Goal: Transaction & Acquisition: Purchase product/service

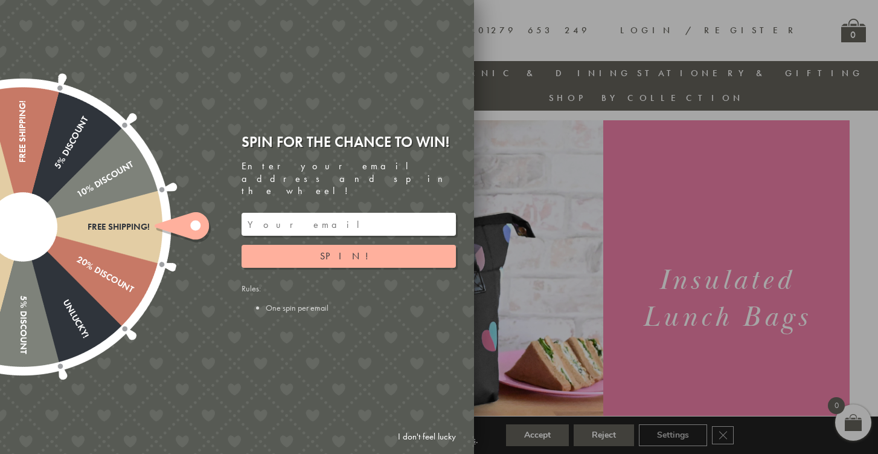
scroll to position [25, 0]
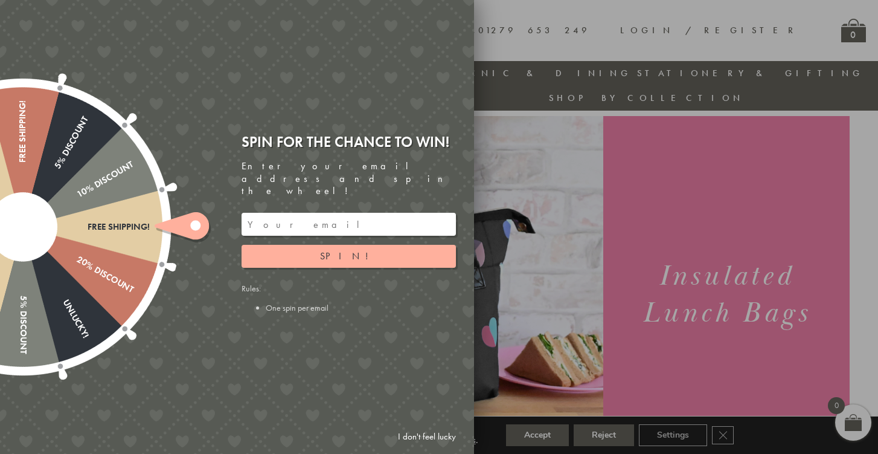
click at [361, 213] on input "email" at bounding box center [349, 224] width 214 height 23
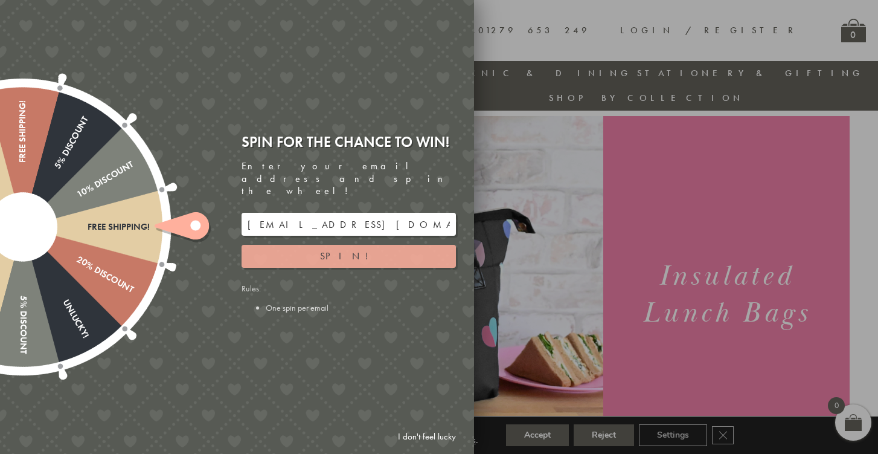
click at [366, 245] on button "Spin!" at bounding box center [349, 256] width 214 height 23
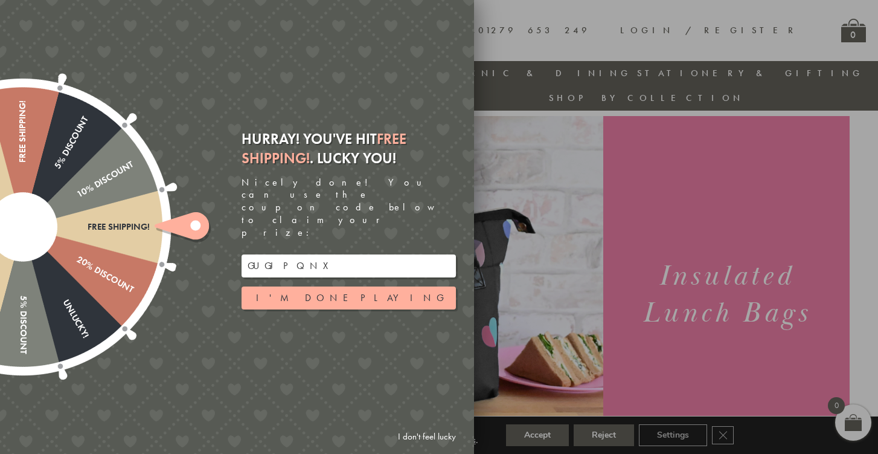
click at [277, 254] on input "GUGJPQNX" at bounding box center [349, 265] width 214 height 23
click at [314, 254] on input "GUGJPQNX" at bounding box center [349, 265] width 214 height 23
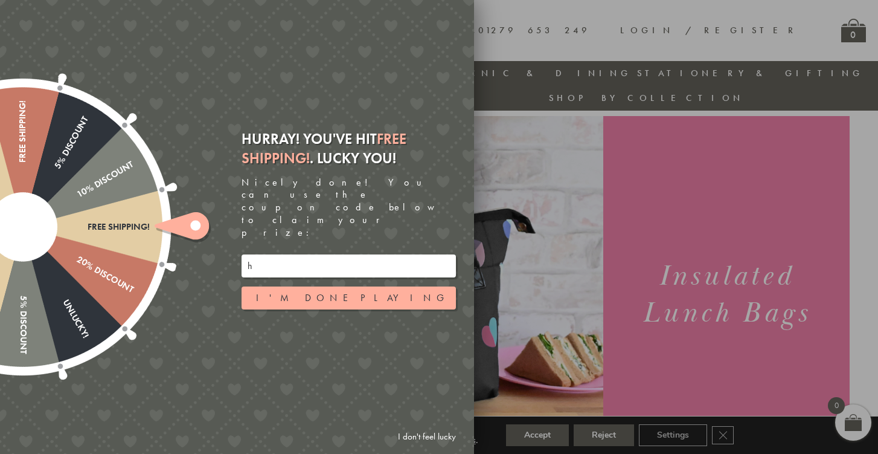
type input "hknembang@gmail.com"
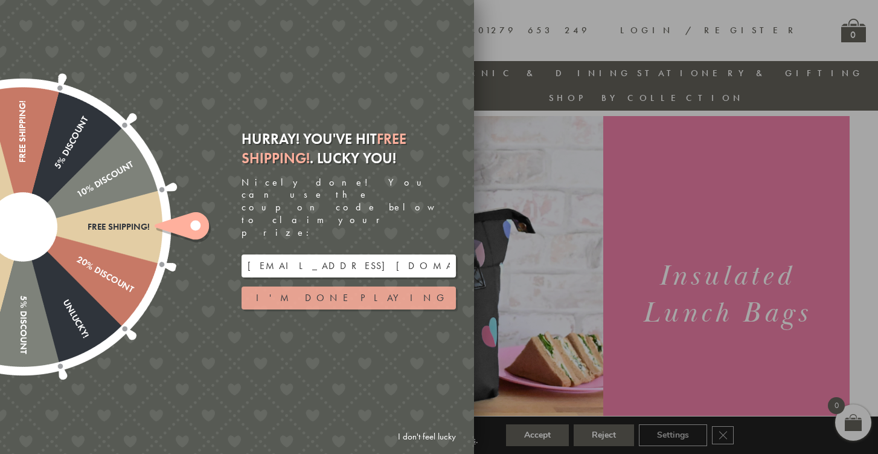
click at [321, 286] on button "I'm done playing" at bounding box center [349, 297] width 214 height 23
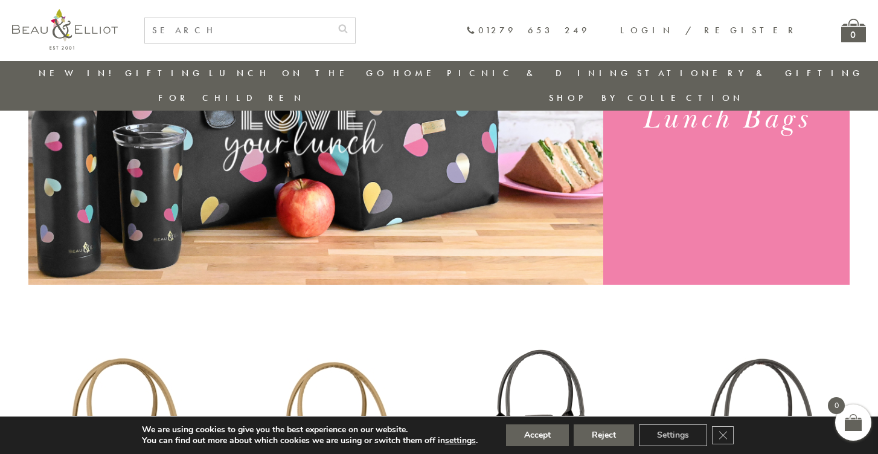
scroll to position [0, 0]
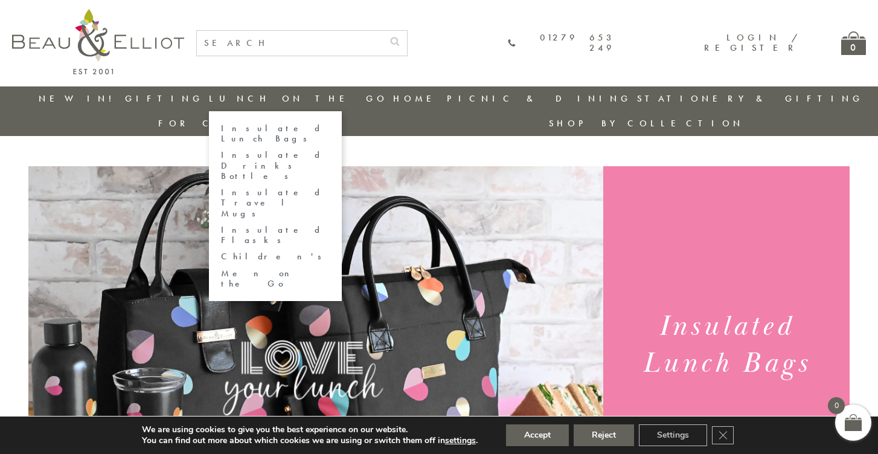
click at [251, 125] on link "Insulated Lunch Bags" at bounding box center [275, 133] width 109 height 21
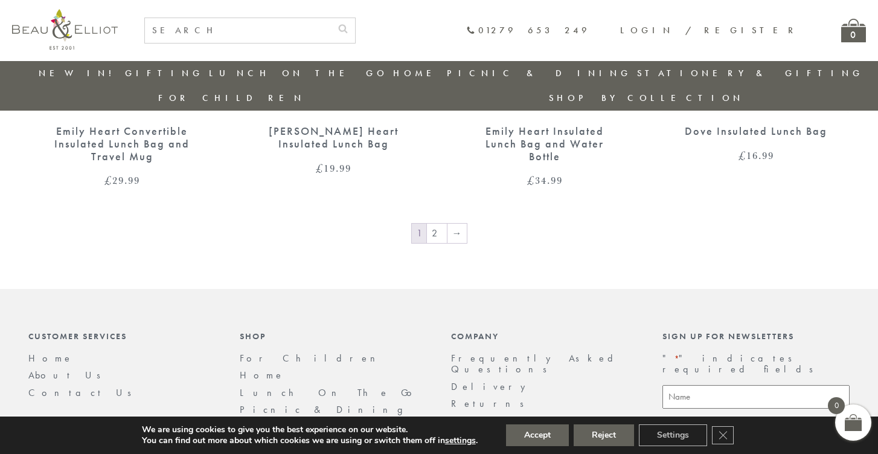
scroll to position [2160, 0]
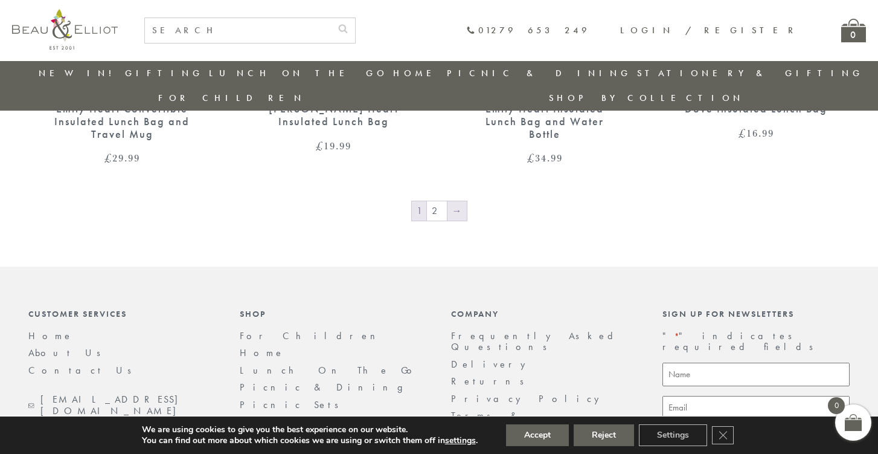
click at [459, 201] on link "→" at bounding box center [457, 210] width 19 height 19
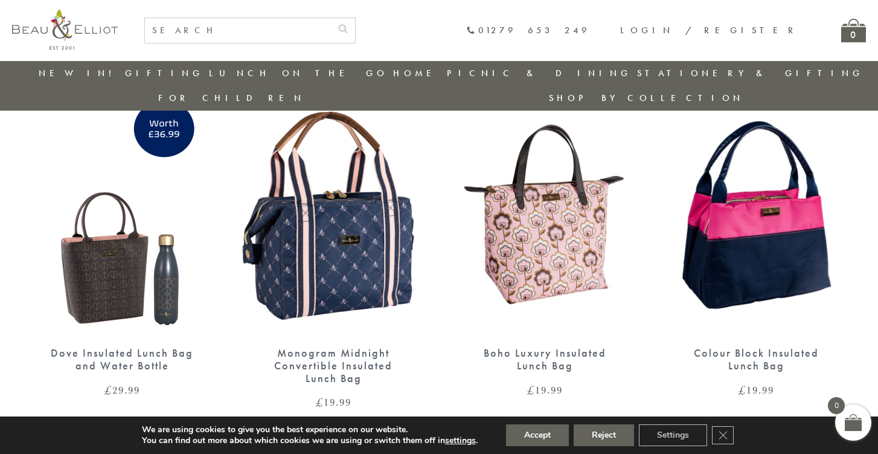
scroll to position [467, 0]
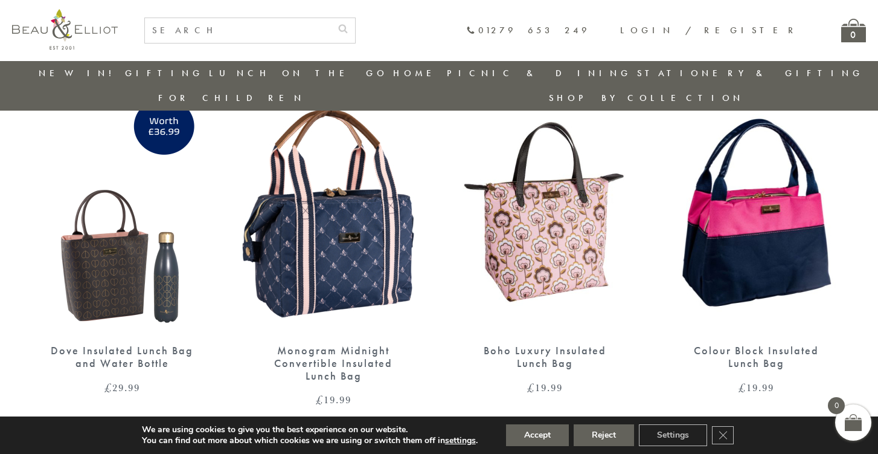
click at [362, 198] on img at bounding box center [333, 212] width 187 height 242
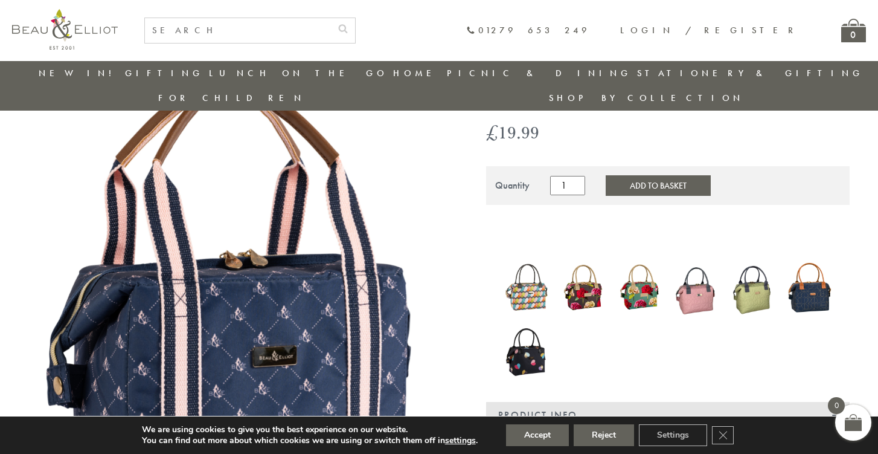
scroll to position [109, 0]
click at [573, 269] on img at bounding box center [583, 287] width 45 height 54
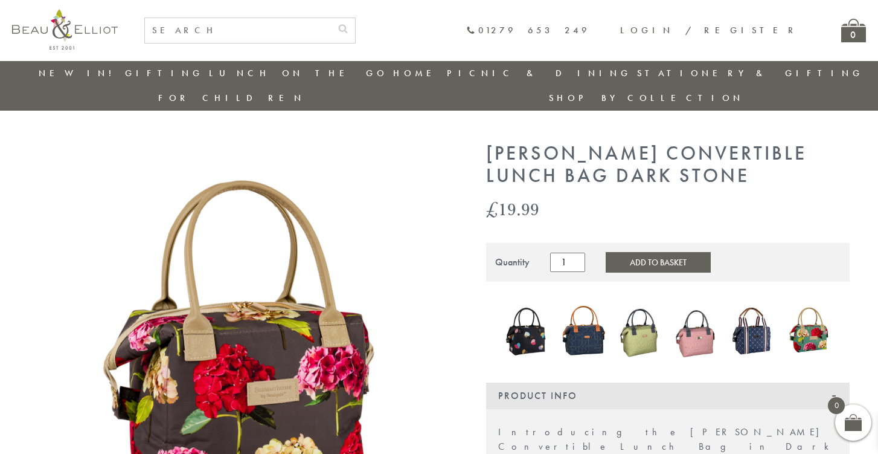
scroll to position [7, 0]
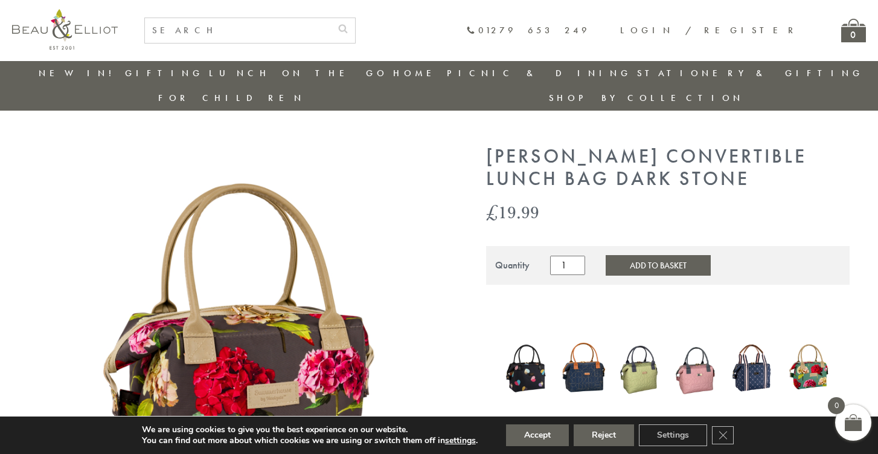
click at [588, 353] on img at bounding box center [583, 367] width 45 height 59
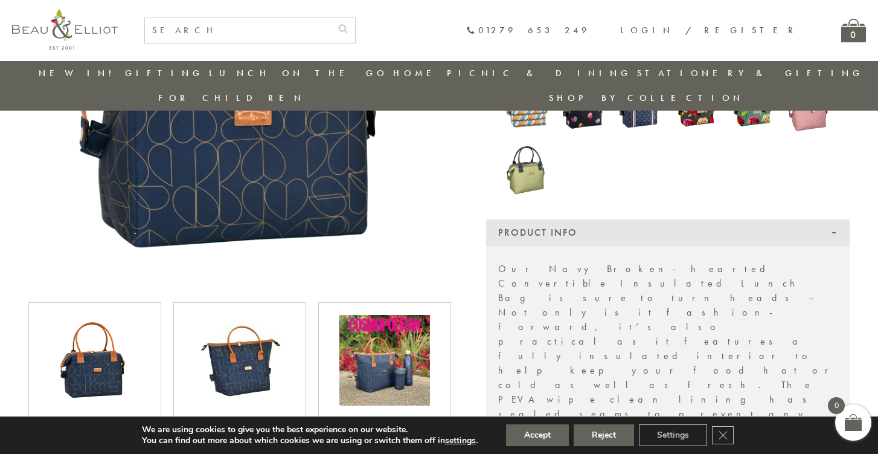
scroll to position [368, 0]
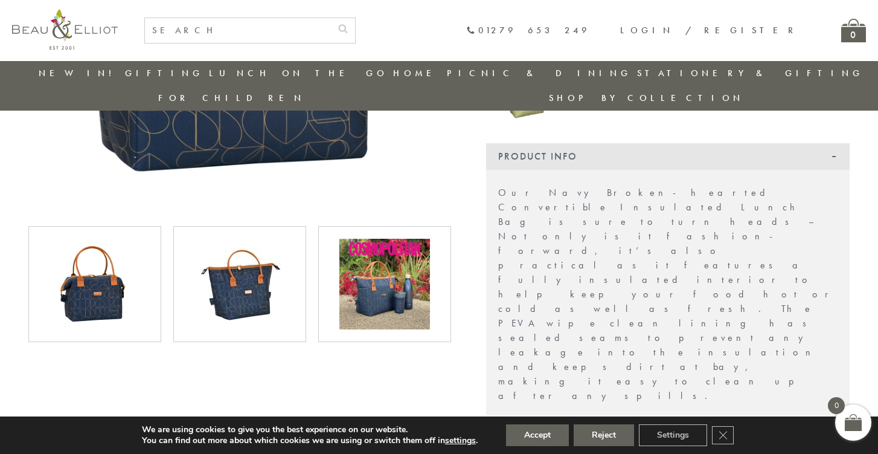
click at [256, 275] on img at bounding box center [240, 284] width 91 height 91
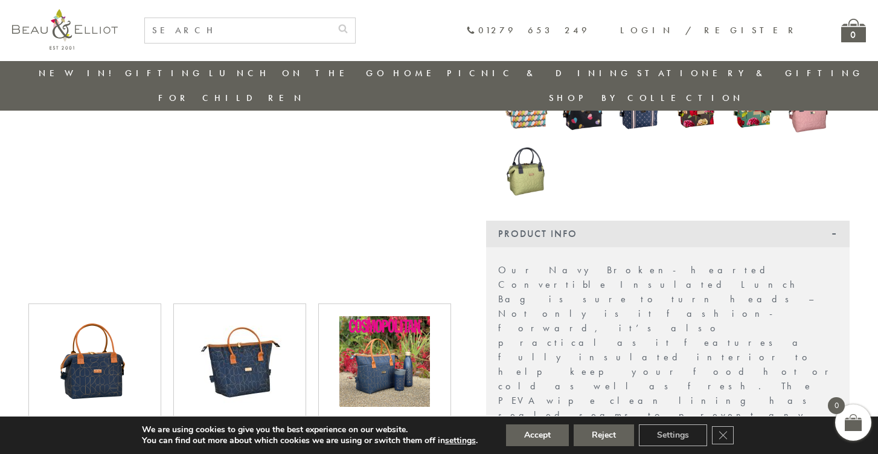
scroll to position [333, 0]
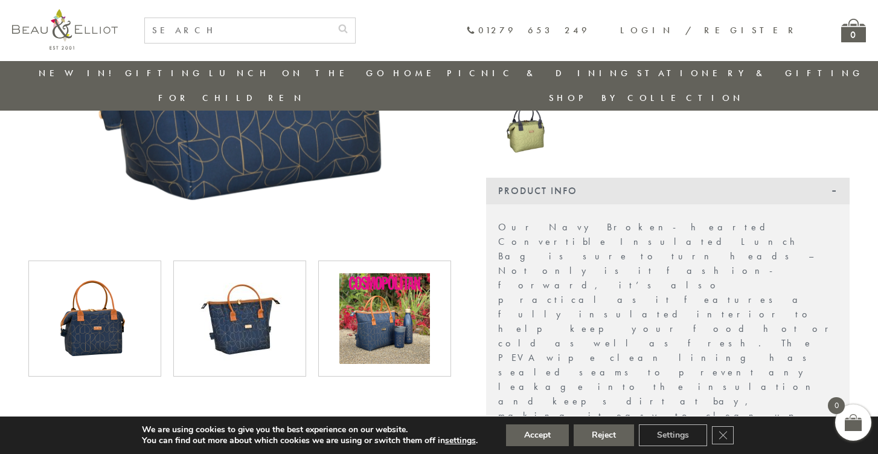
click at [381, 281] on img at bounding box center [385, 318] width 91 height 91
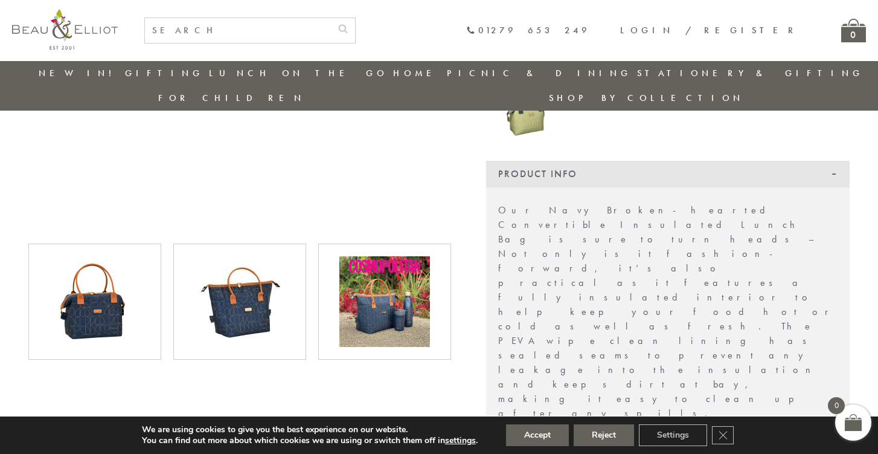
scroll to position [355, 0]
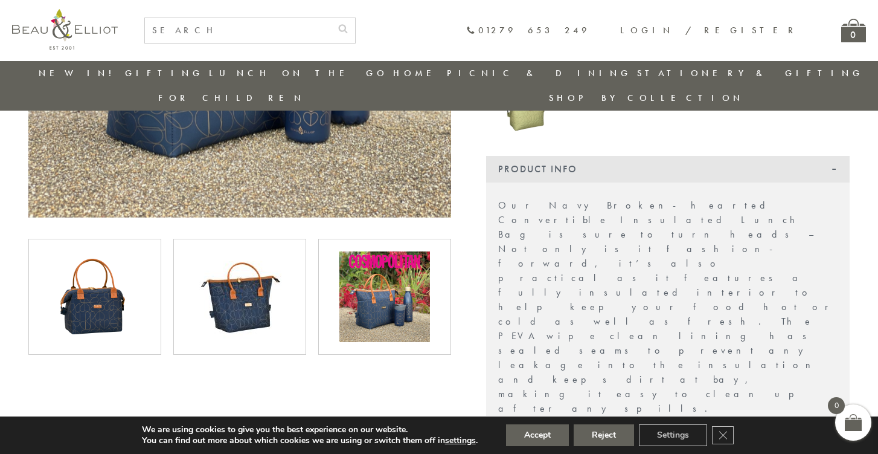
click at [111, 301] on img at bounding box center [95, 296] width 91 height 91
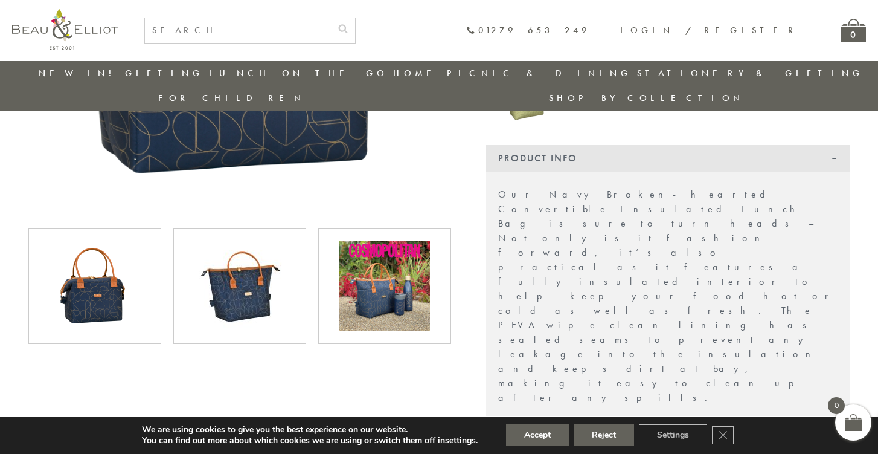
scroll to position [402, 0]
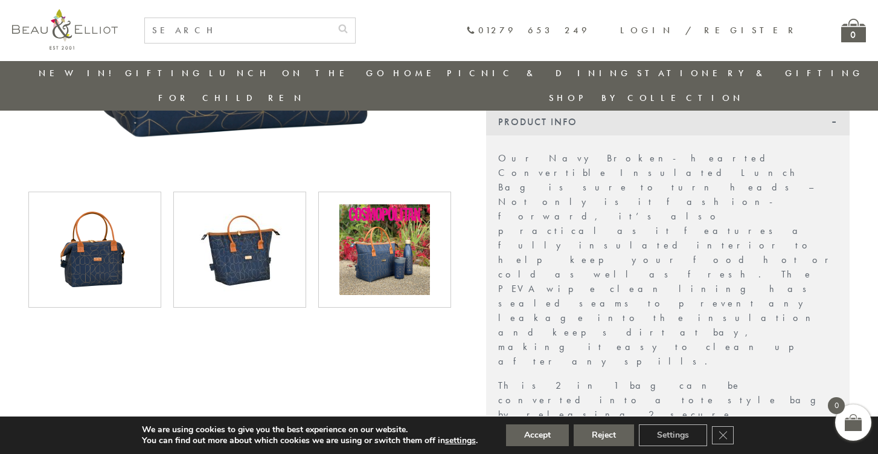
click at [380, 236] on img at bounding box center [385, 249] width 91 height 91
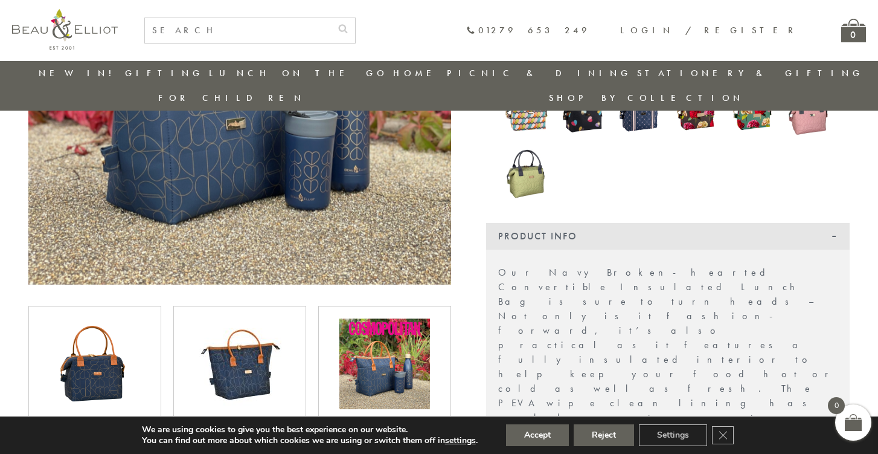
scroll to position [330, 0]
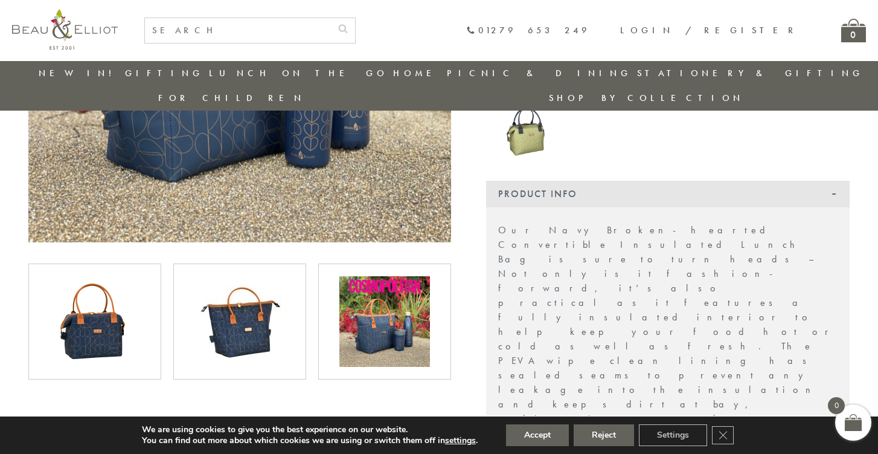
click at [121, 308] on img at bounding box center [95, 321] width 91 height 91
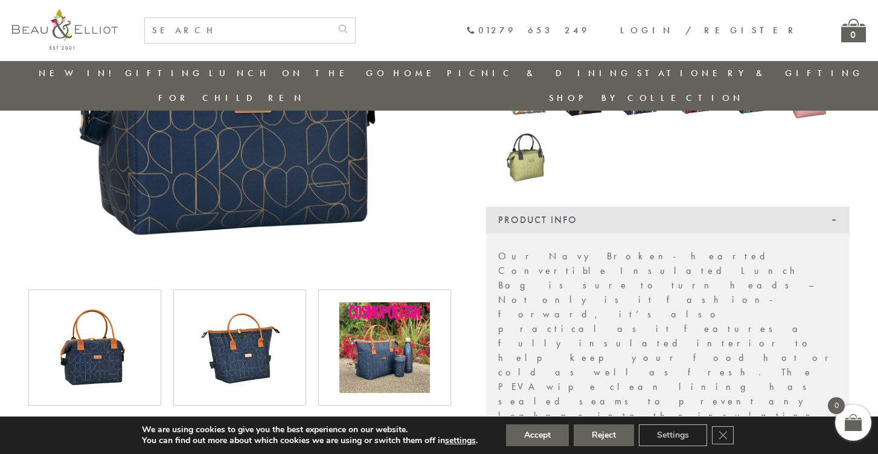
scroll to position [322, 0]
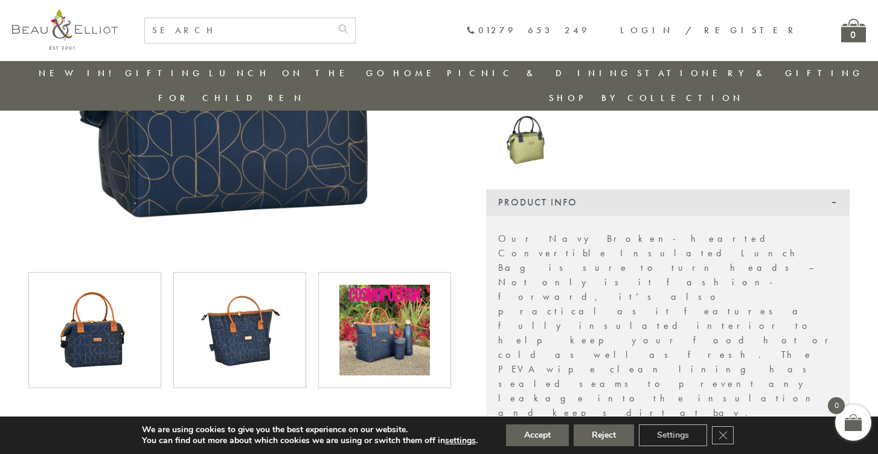
click at [391, 306] on img at bounding box center [385, 330] width 91 height 91
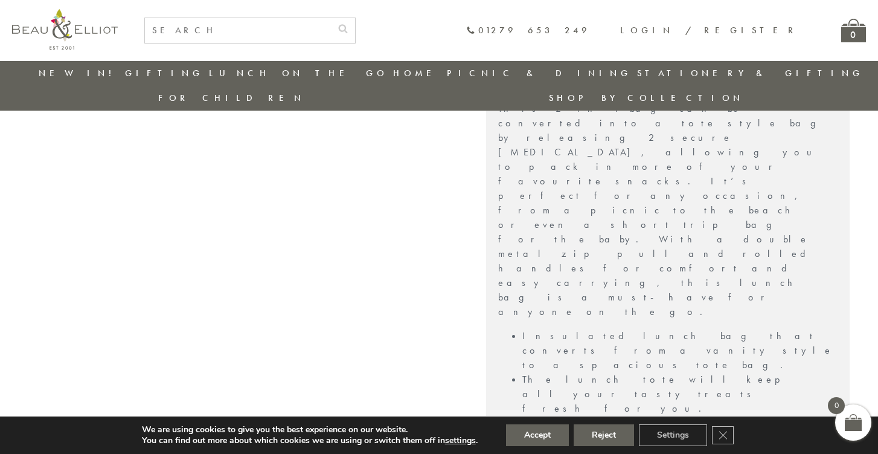
scroll to position [680, 0]
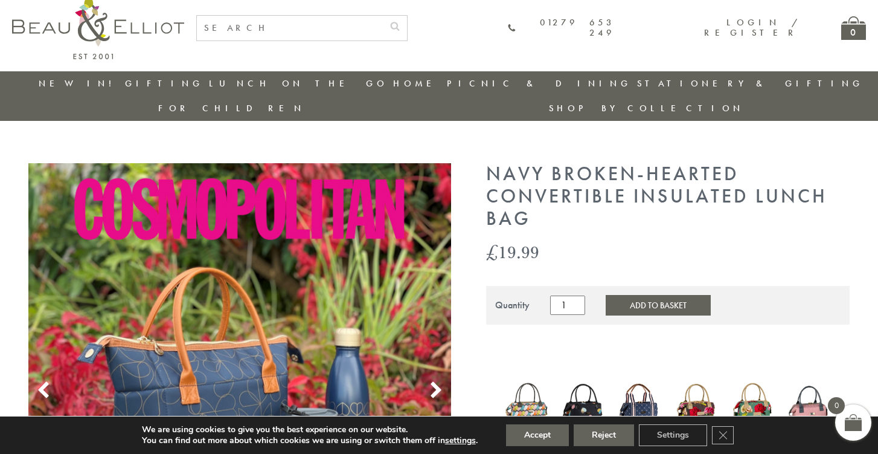
scroll to position [0, 0]
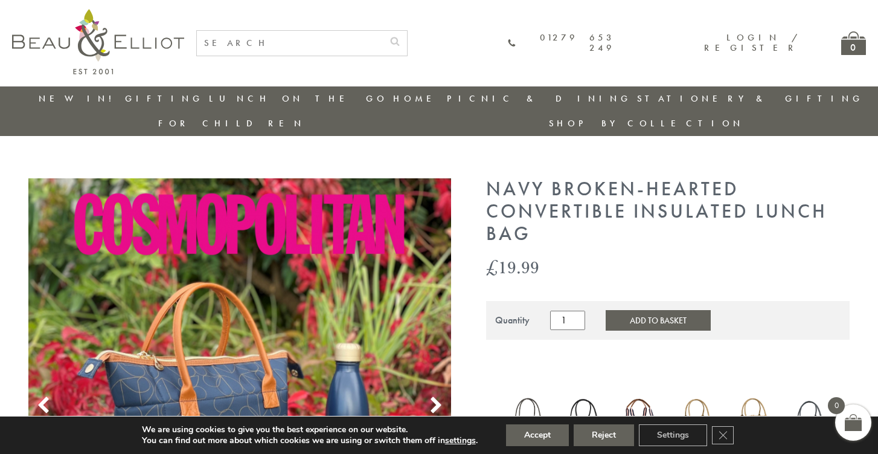
click at [660, 310] on button "Add to Basket" at bounding box center [658, 320] width 105 height 21
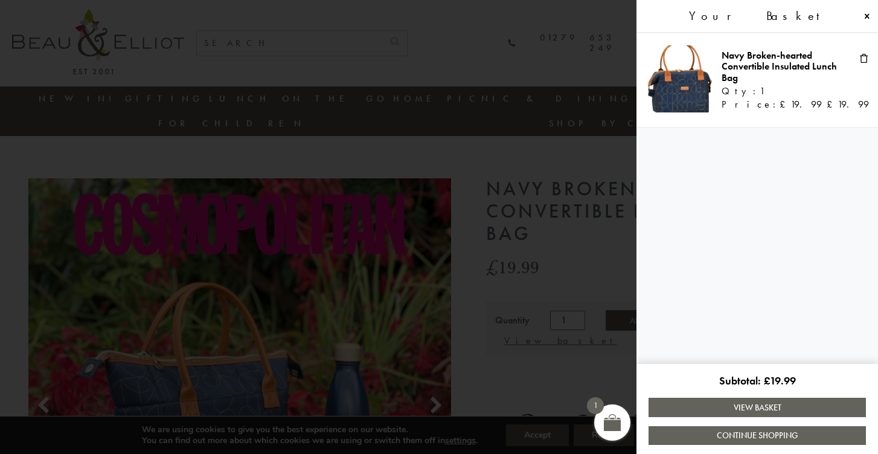
click at [542, 36] on span at bounding box center [439, 227] width 878 height 454
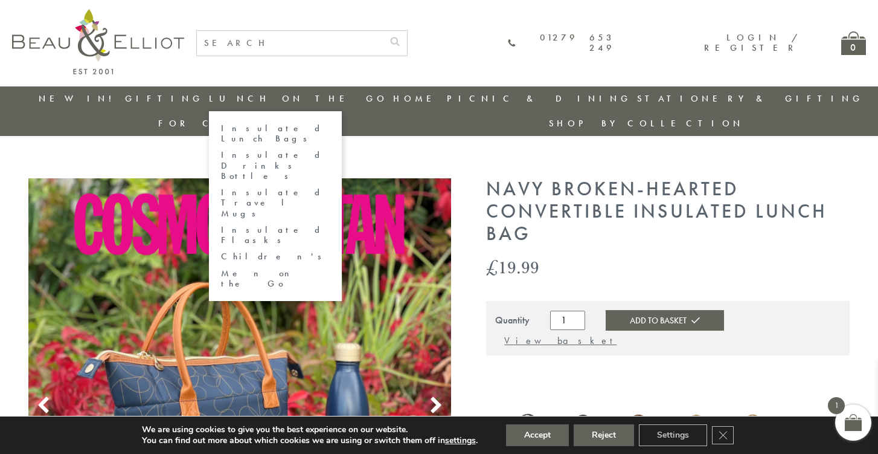
click at [242, 251] on link "Children's" at bounding box center [275, 256] width 109 height 10
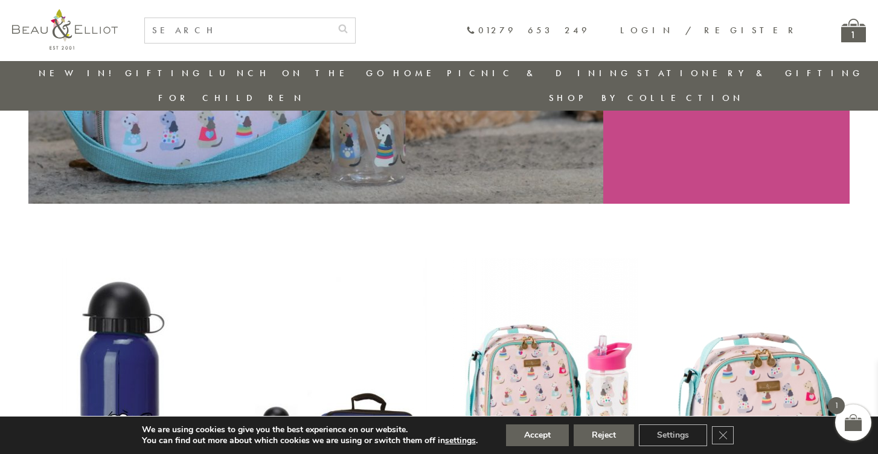
scroll to position [298, 0]
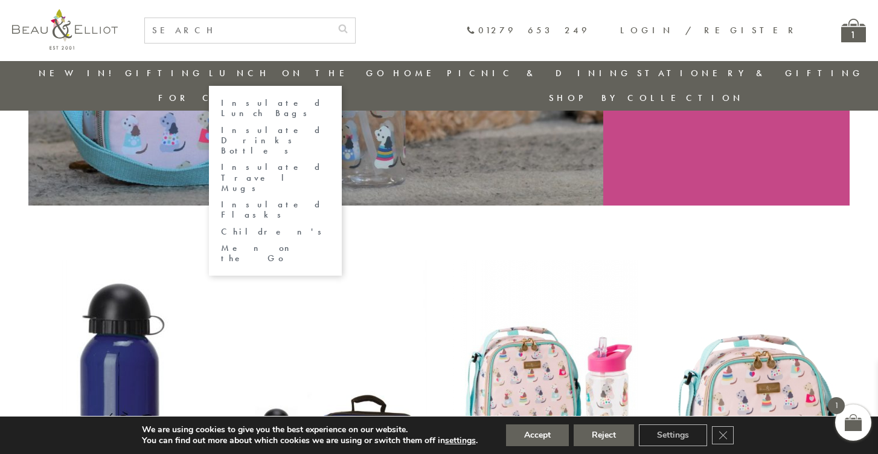
click at [239, 103] on link "Insulated Lunch Bags" at bounding box center [275, 108] width 109 height 21
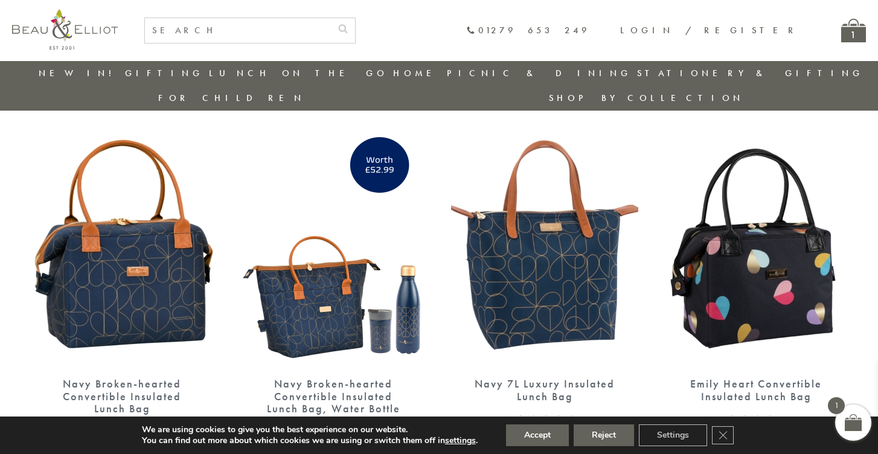
scroll to position [1509, 0]
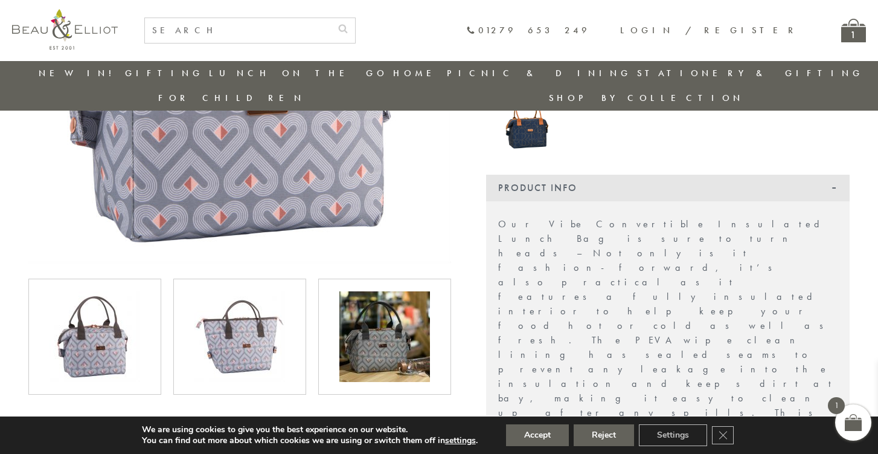
scroll to position [313, 0]
click at [238, 317] on img at bounding box center [240, 336] width 91 height 91
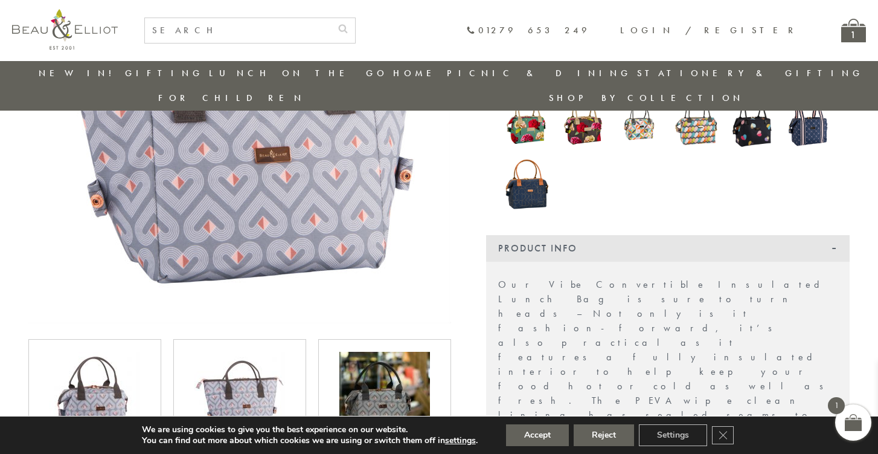
scroll to position [280, 0]
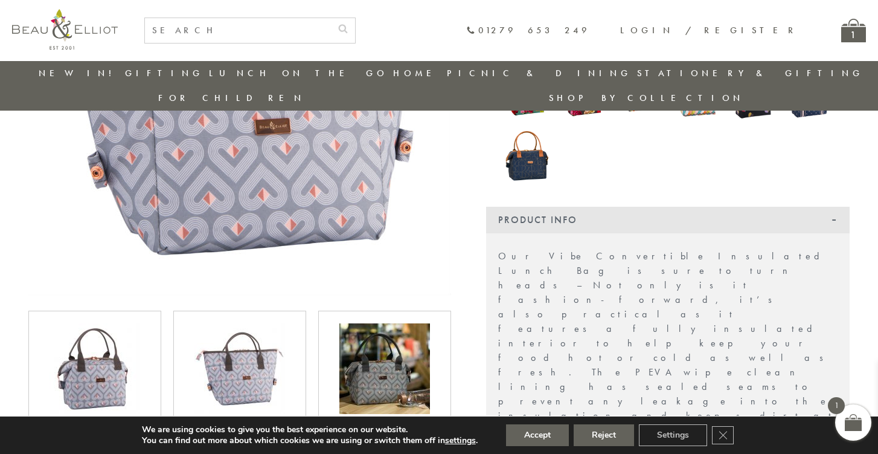
click at [375, 323] on img at bounding box center [385, 368] width 91 height 91
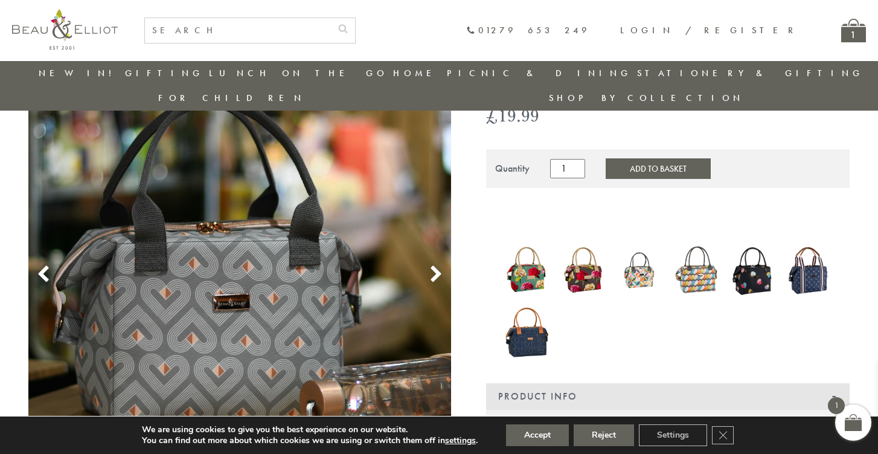
scroll to position [105, 0]
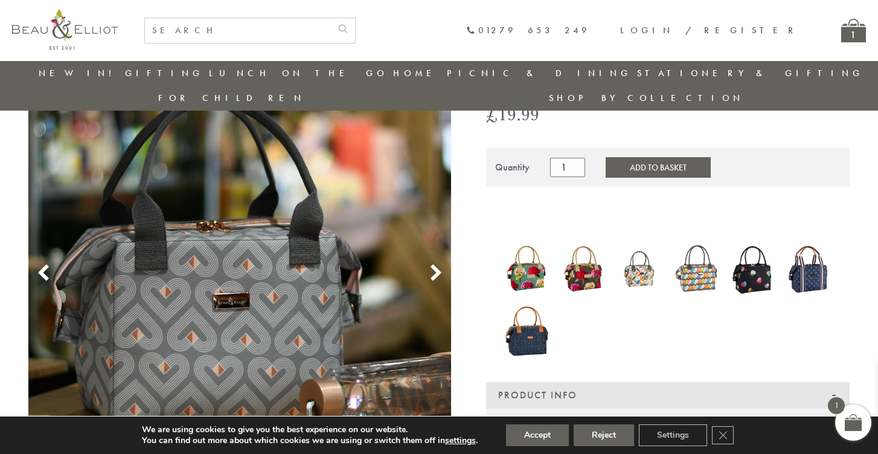
click at [521, 314] on img at bounding box center [526, 330] width 45 height 59
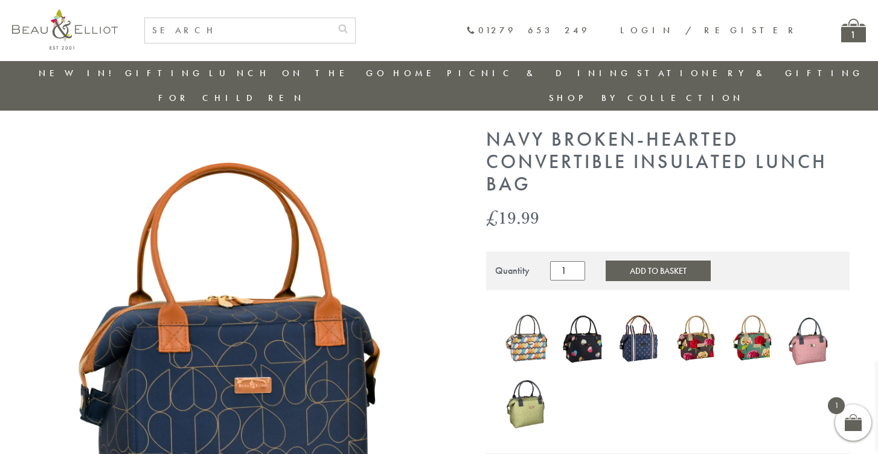
scroll to position [27, 0]
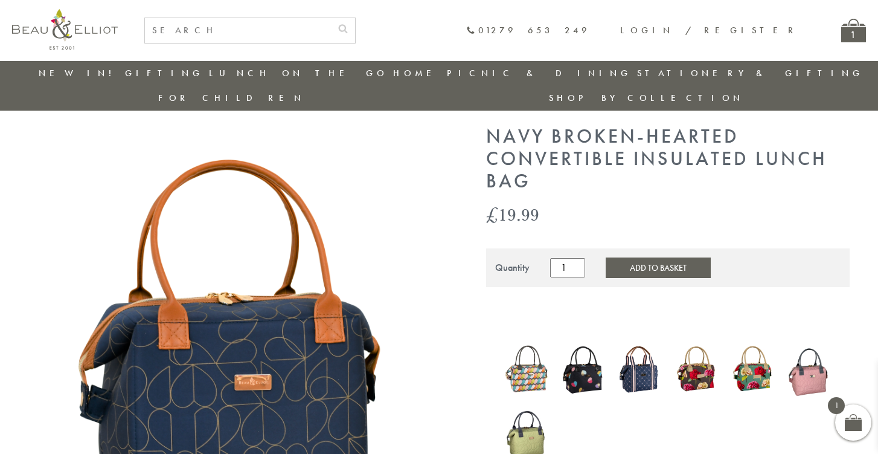
click at [531, 341] on img at bounding box center [526, 369] width 45 height 57
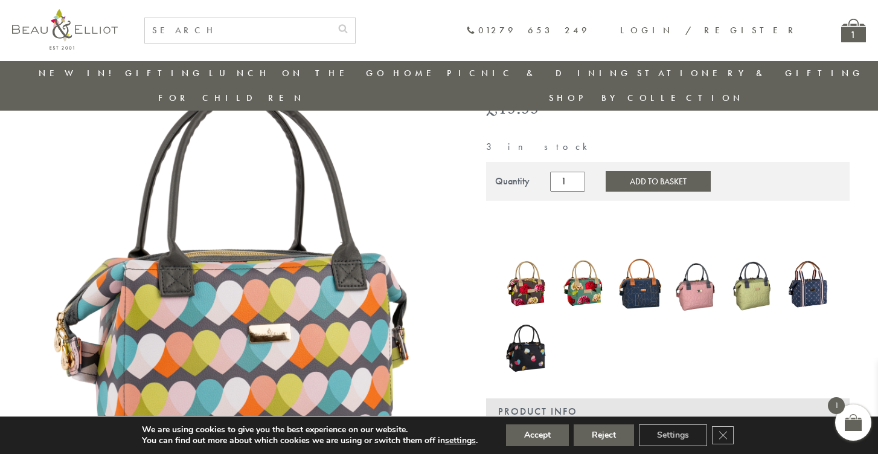
scroll to position [106, 0]
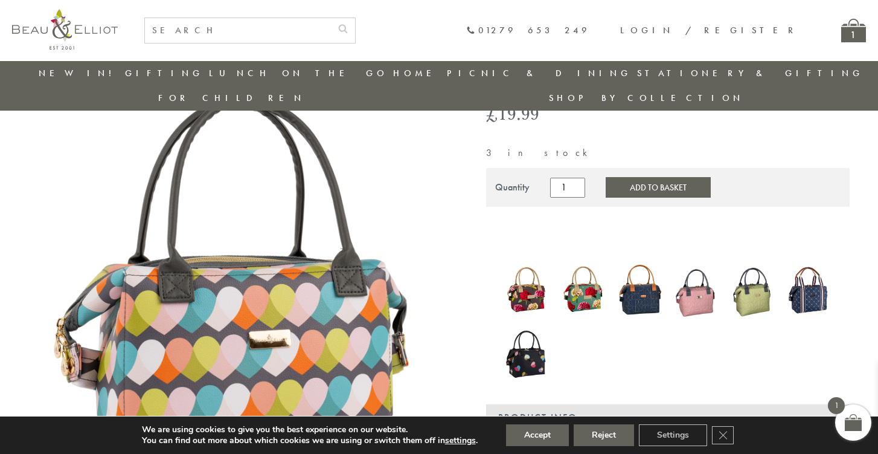
click at [578, 271] on img at bounding box center [583, 289] width 45 height 59
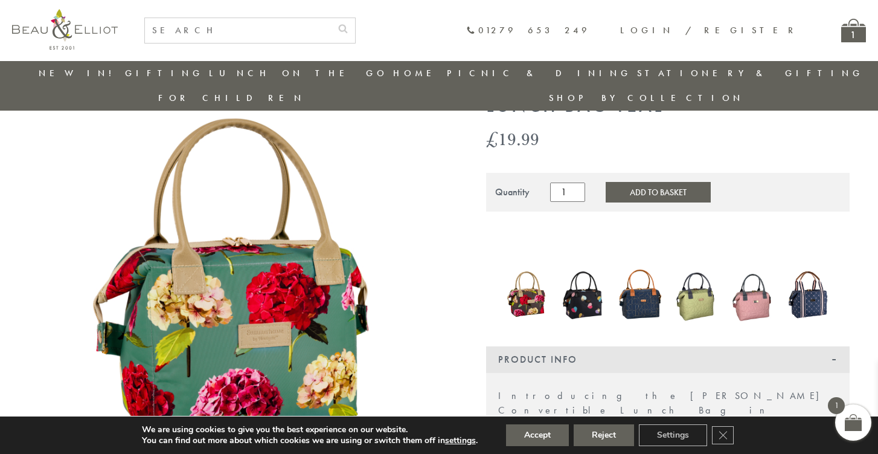
scroll to position [83, 0]
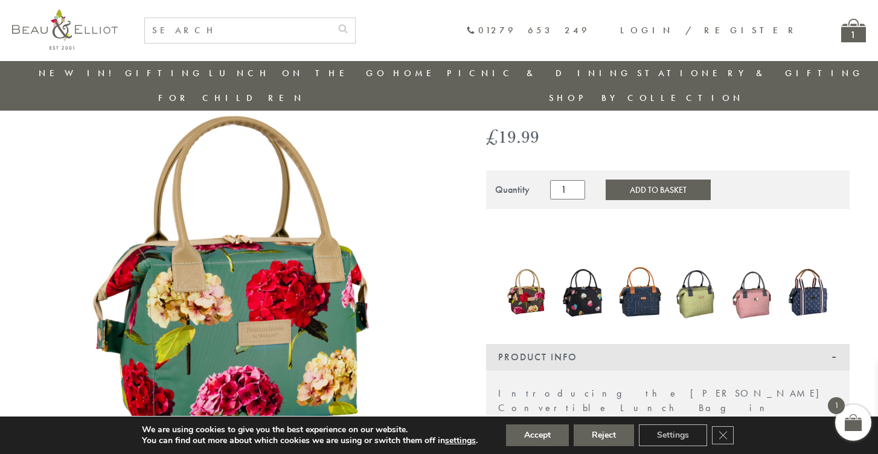
click at [587, 275] on img at bounding box center [583, 292] width 45 height 60
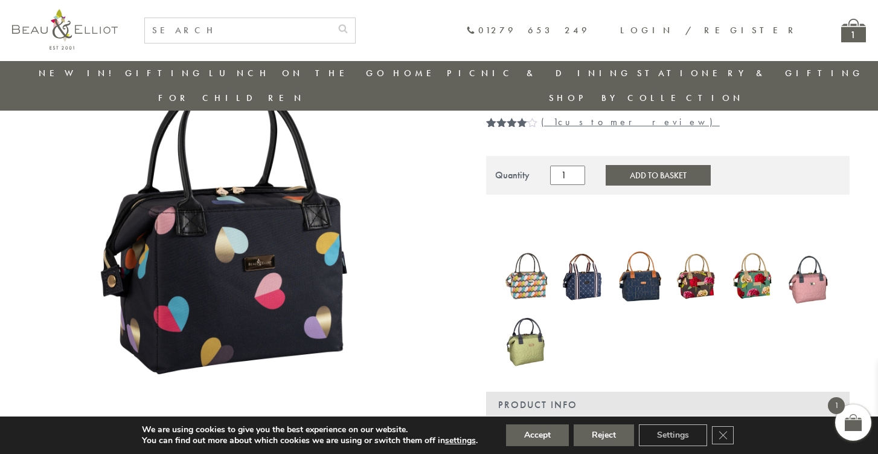
scroll to position [123, 0]
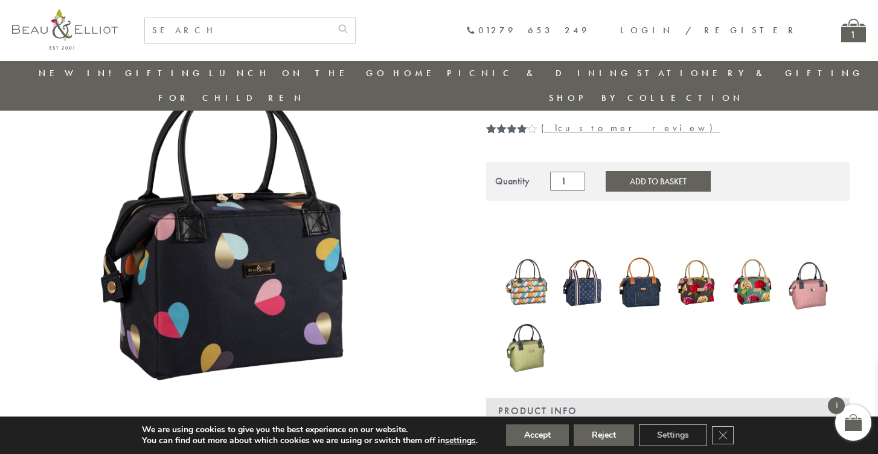
click at [693, 266] on img at bounding box center [696, 283] width 45 height 54
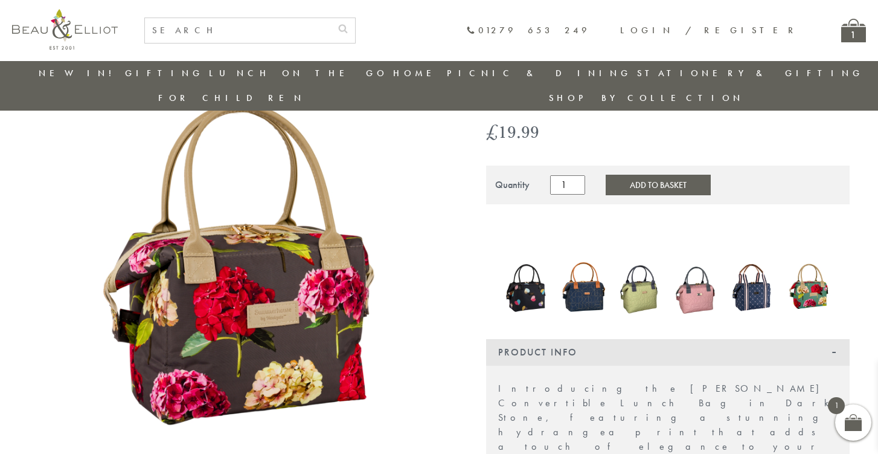
scroll to position [87, 0]
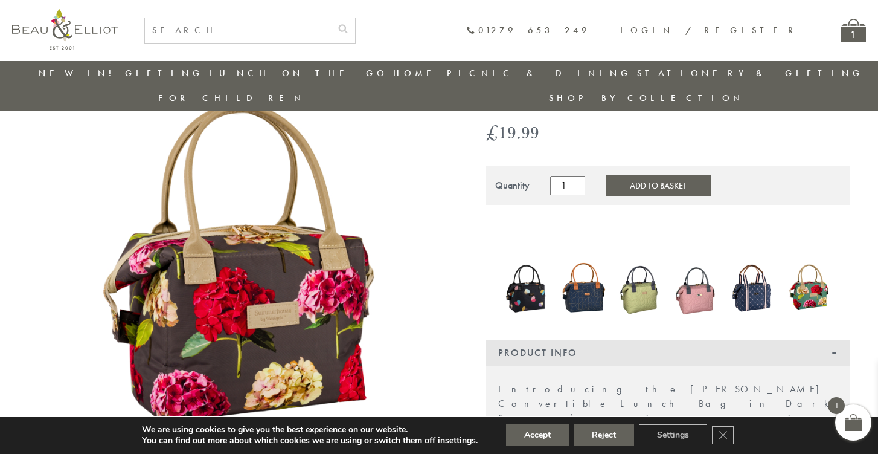
click at [645, 270] on img at bounding box center [640, 288] width 45 height 62
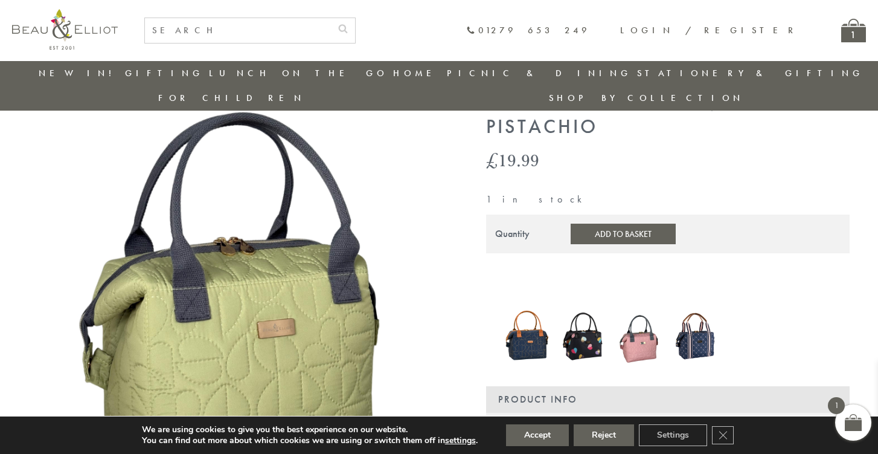
scroll to position [68, 0]
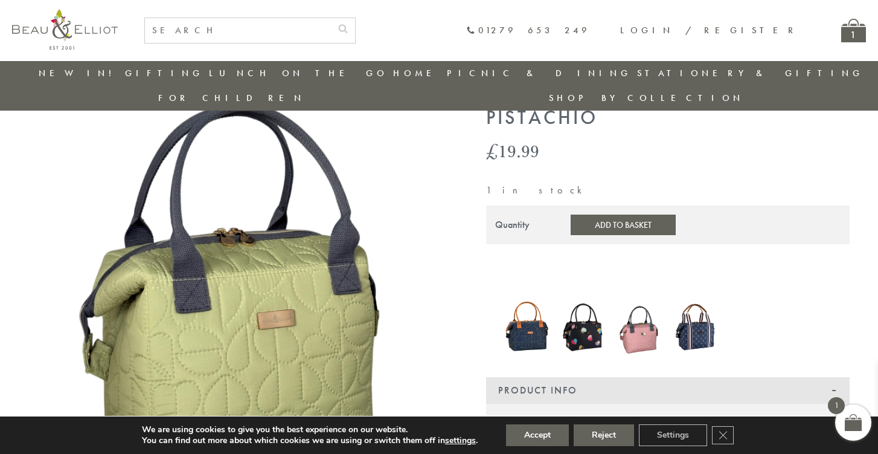
click at [647, 311] on img at bounding box center [640, 327] width 45 height 60
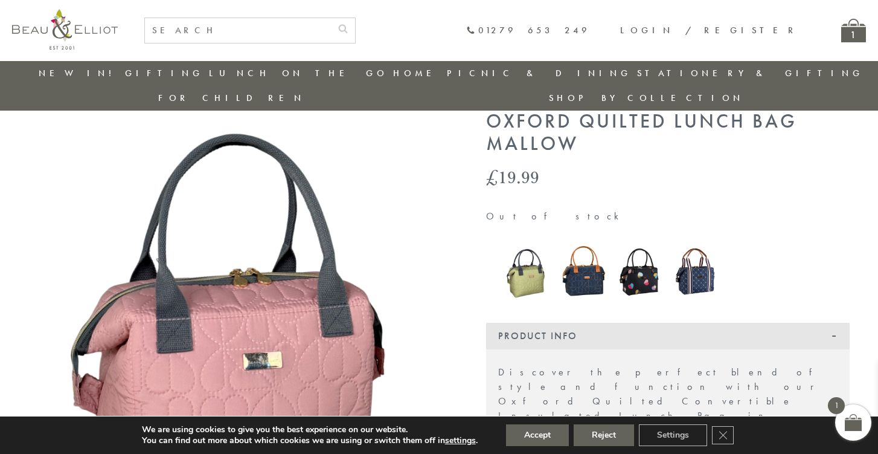
scroll to position [49, 0]
